Goal: Find specific page/section: Find specific page/section

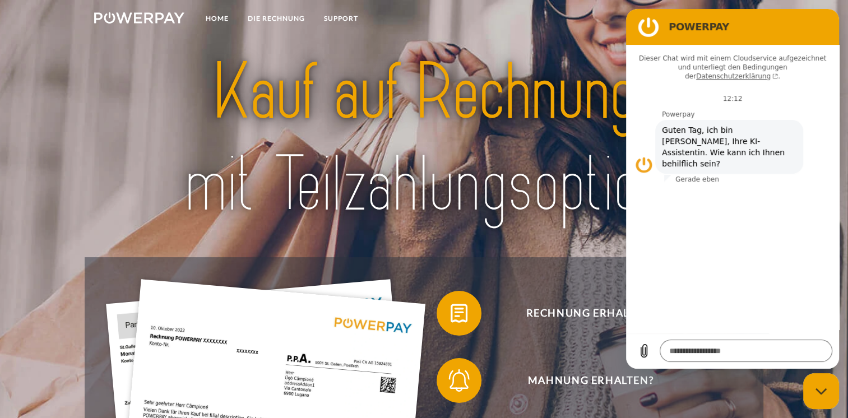
click at [552, 251] on div at bounding box center [424, 139] width 679 height 237
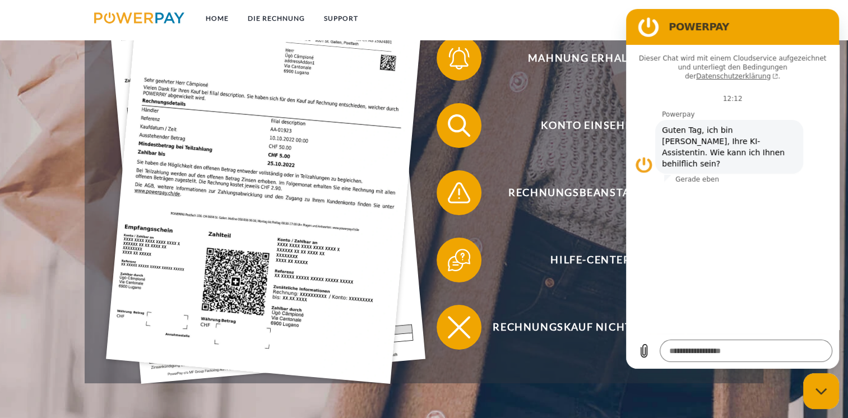
scroll to position [336, 0]
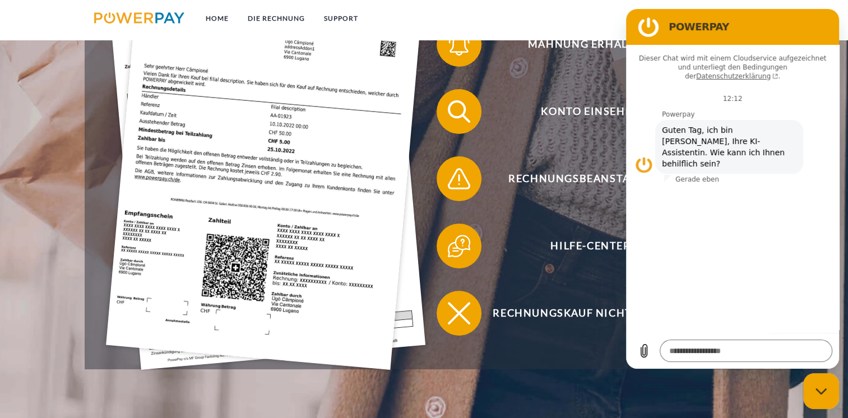
click at [595, 30] on nav "Home DIE RECHNUNG SUPPORT agb" at bounding box center [424, 20] width 848 height 40
click at [538, 71] on div "Mahnung erhalten?" at bounding box center [582, 44] width 317 height 67
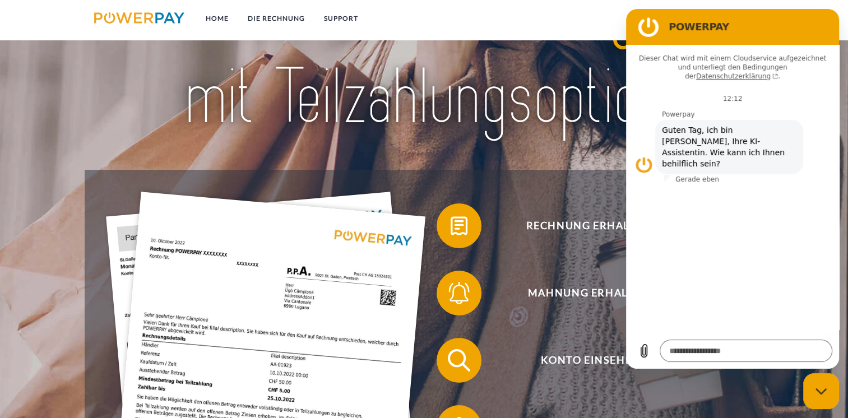
scroll to position [0, 0]
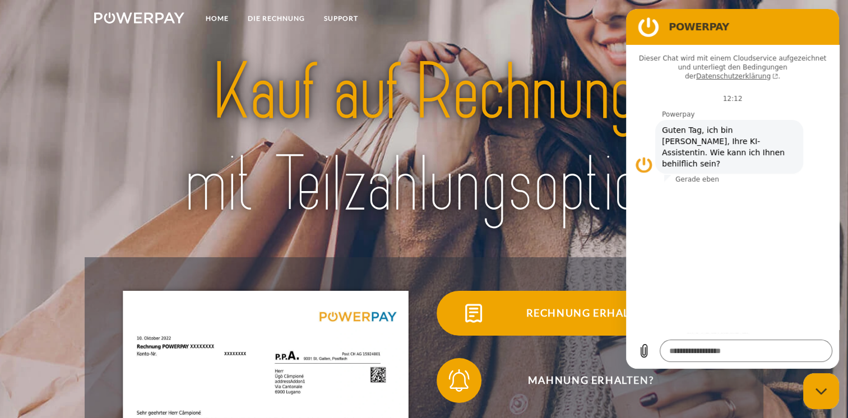
click at [529, 315] on span "Rechnung erhalten?" at bounding box center [591, 313] width 275 height 45
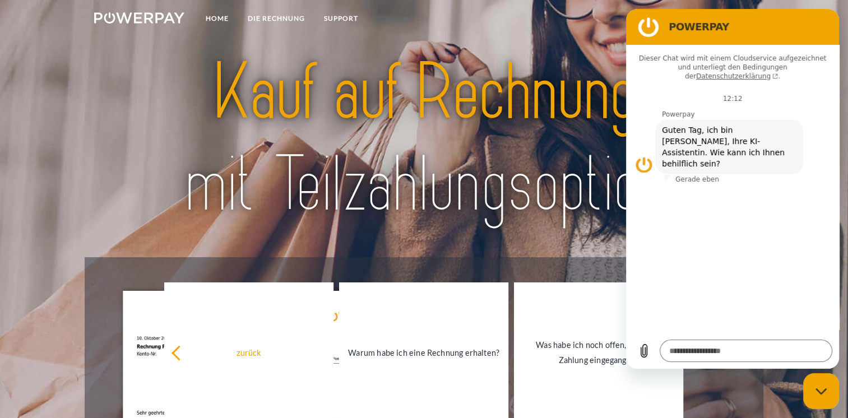
click at [824, 393] on icon "Messaging-Fenster schließen" at bounding box center [822, 391] width 12 height 7
type textarea "*"
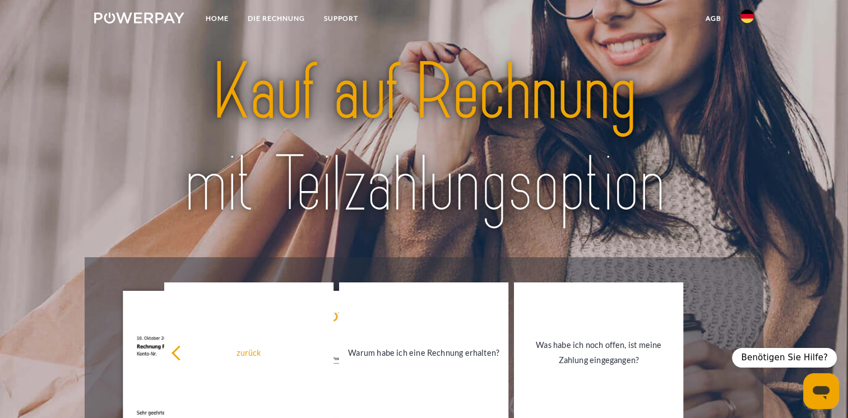
click at [763, 244] on div at bounding box center [424, 139] width 679 height 237
click at [386, 236] on img at bounding box center [424, 139] width 595 height 194
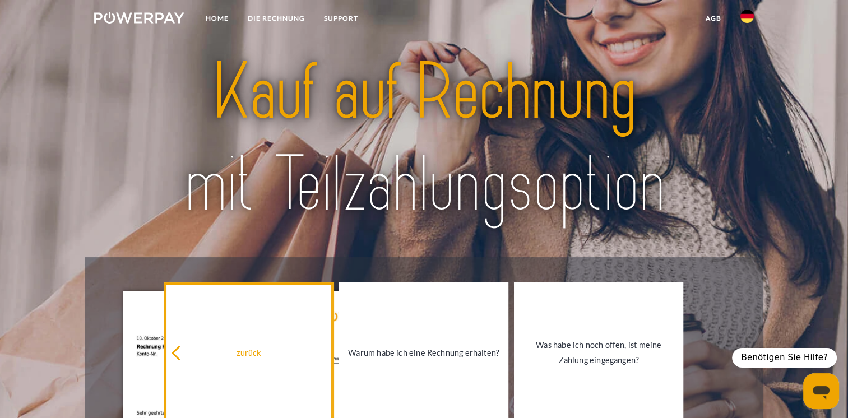
click at [179, 358] on icon at bounding box center [179, 353] width 15 height 15
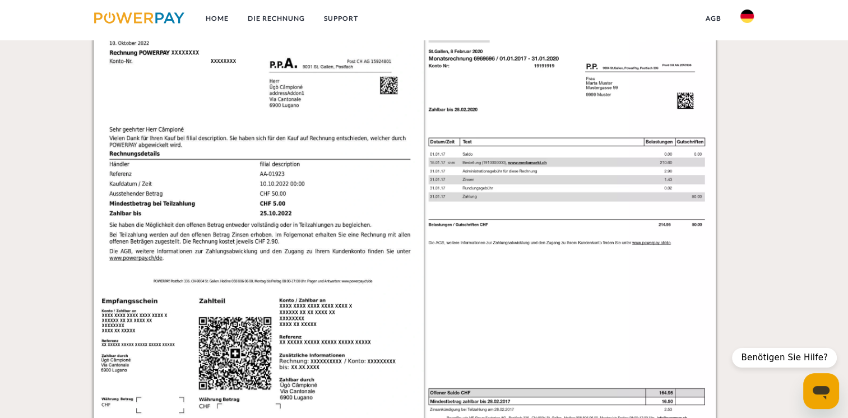
scroll to position [1234, 0]
